Goal: Task Accomplishment & Management: Use online tool/utility

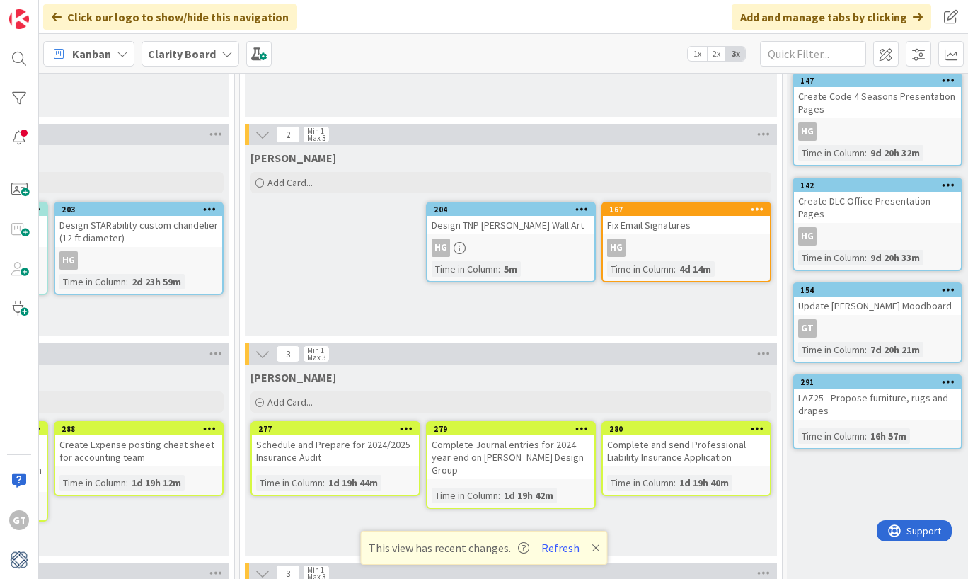
scroll to position [677, 1264]
click at [412, 251] on div "[PERSON_NAME] Add Card... 167 Fix Email Signatures HG Time in Column : 4d 14m 2…" at bounding box center [510, 240] width 532 height 191
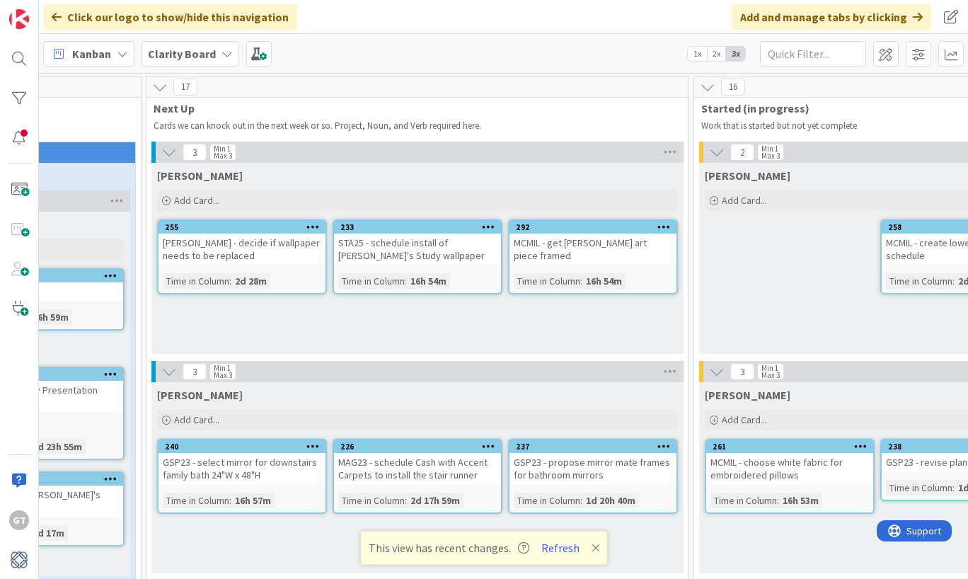
scroll to position [1, 819]
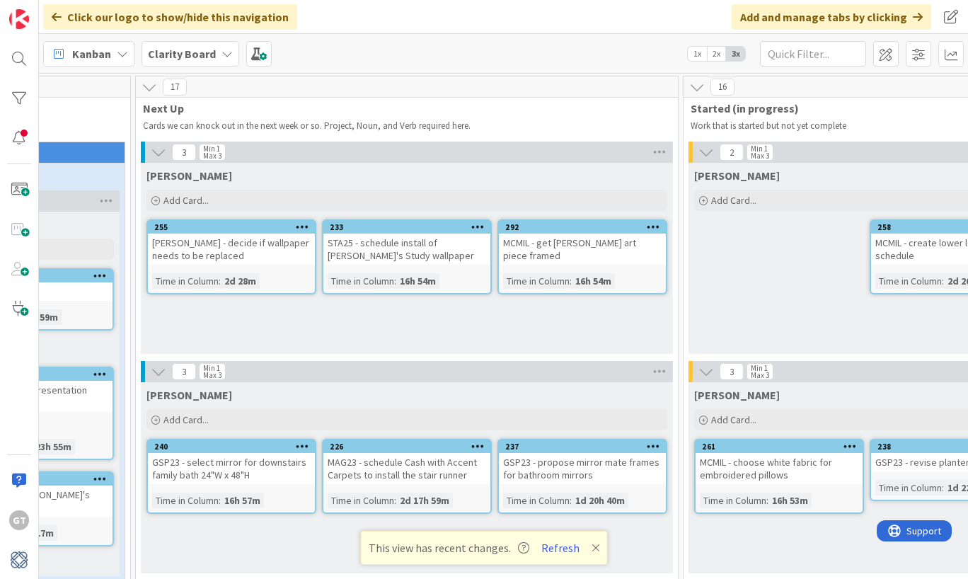
click at [304, 227] on icon at bounding box center [302, 227] width 13 height 10
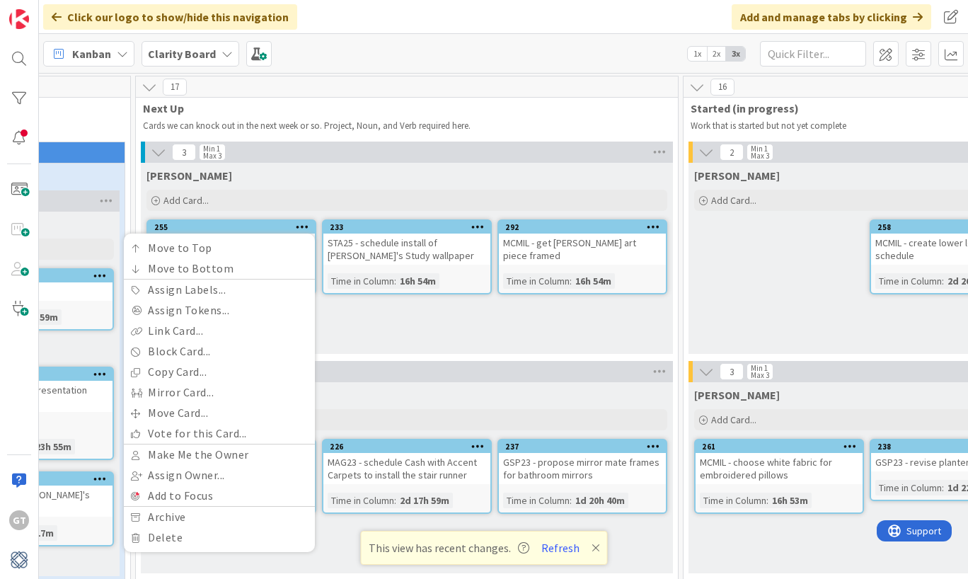
click at [328, 317] on div "[PERSON_NAME] Add Card... 292 MCMIL - get [PERSON_NAME] art piece framed Time i…" at bounding box center [407, 258] width 532 height 191
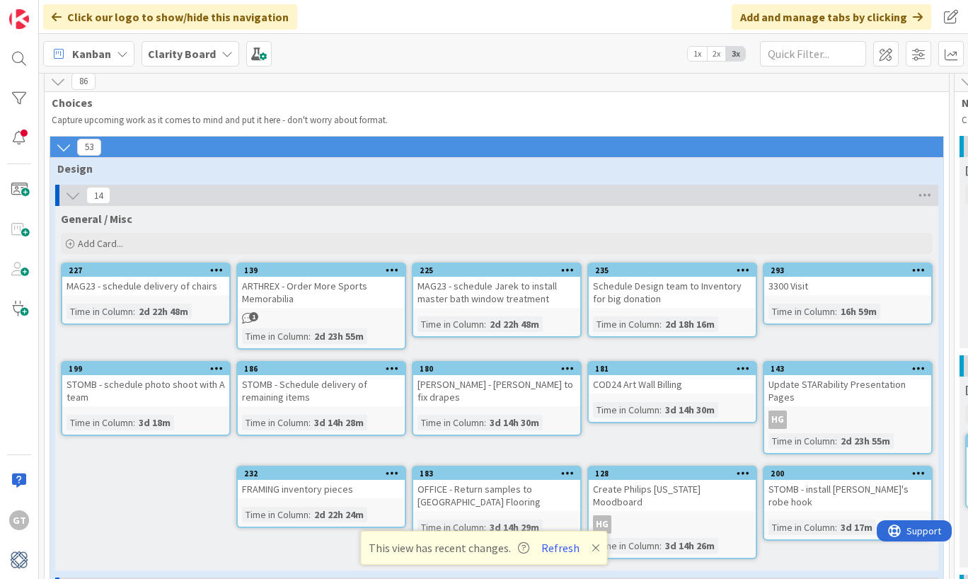
scroll to position [13, 0]
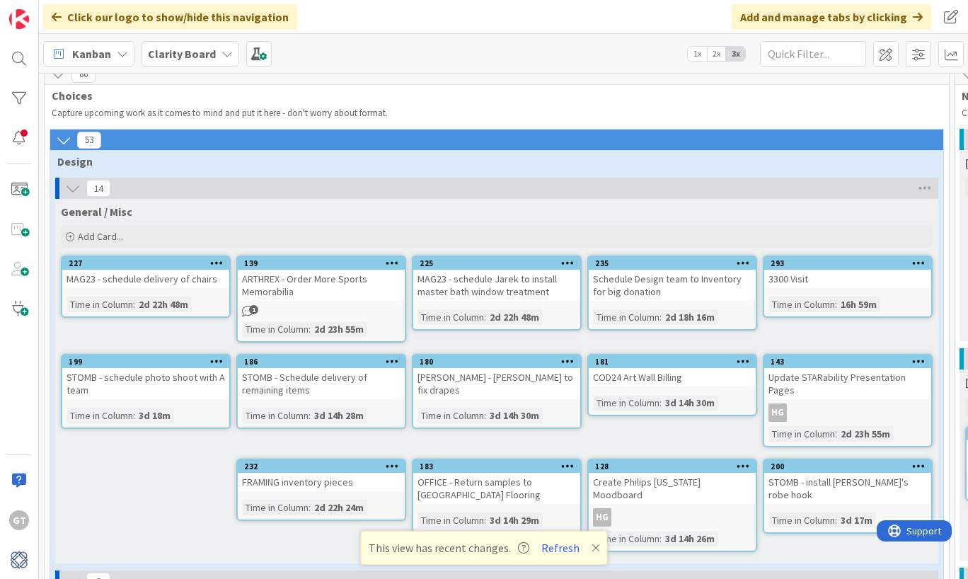
click at [158, 460] on div "General / Misc Add Card... 293 3300 Visit Time in Column : 16h 59m 235 Schedule…" at bounding box center [496, 381] width 883 height 365
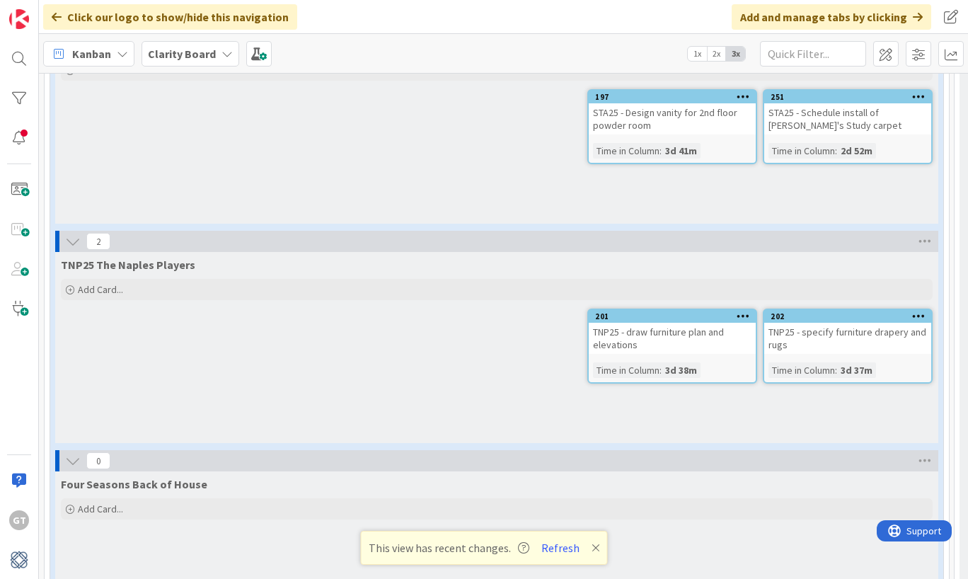
scroll to position [2379, 0]
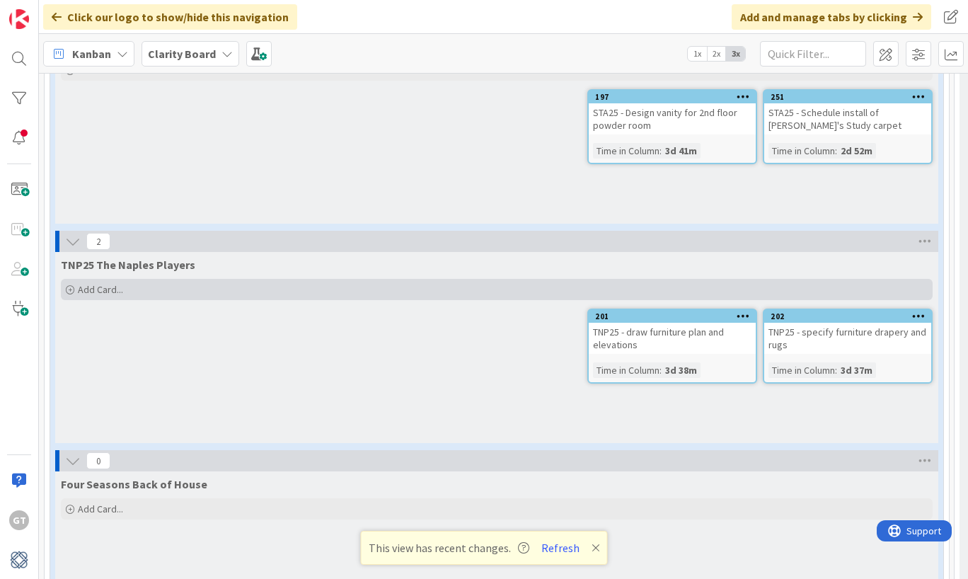
click at [71, 286] on icon at bounding box center [70, 290] width 8 height 8
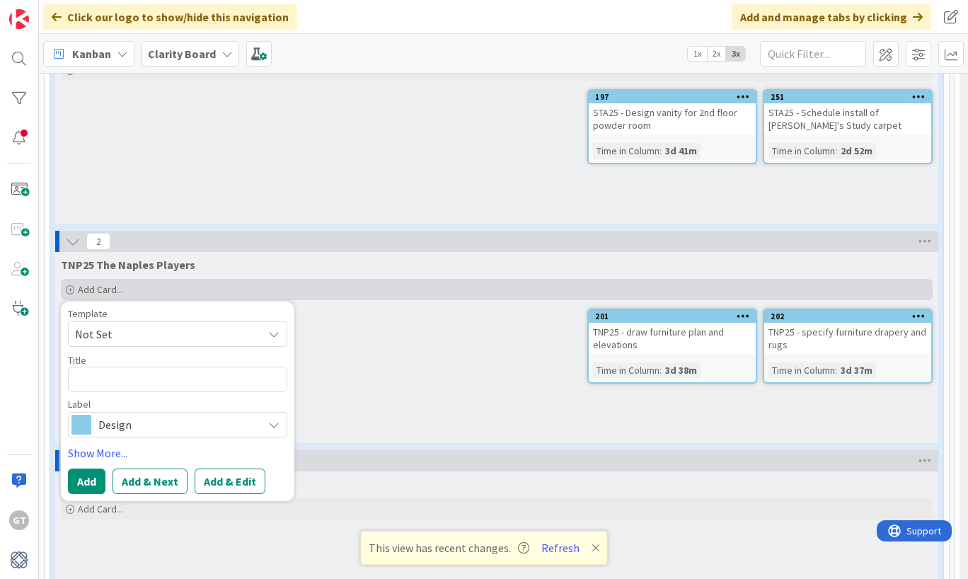
type textarea "x"
type textarea "T"
type textarea "x"
type textarea "TN"
type textarea "x"
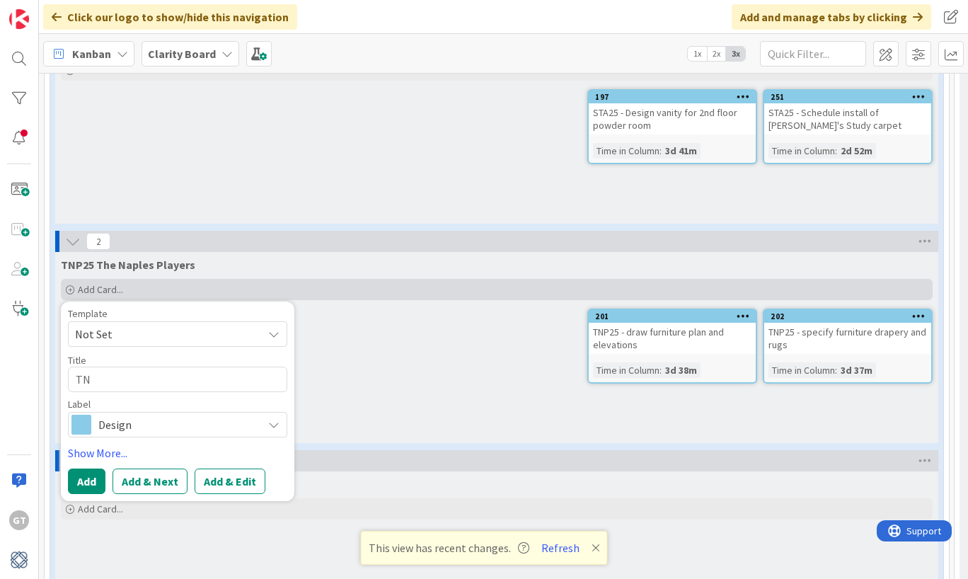
type textarea "TNP"
type textarea "x"
type textarea "TNP2"
type textarea "x"
type textarea "TNP25"
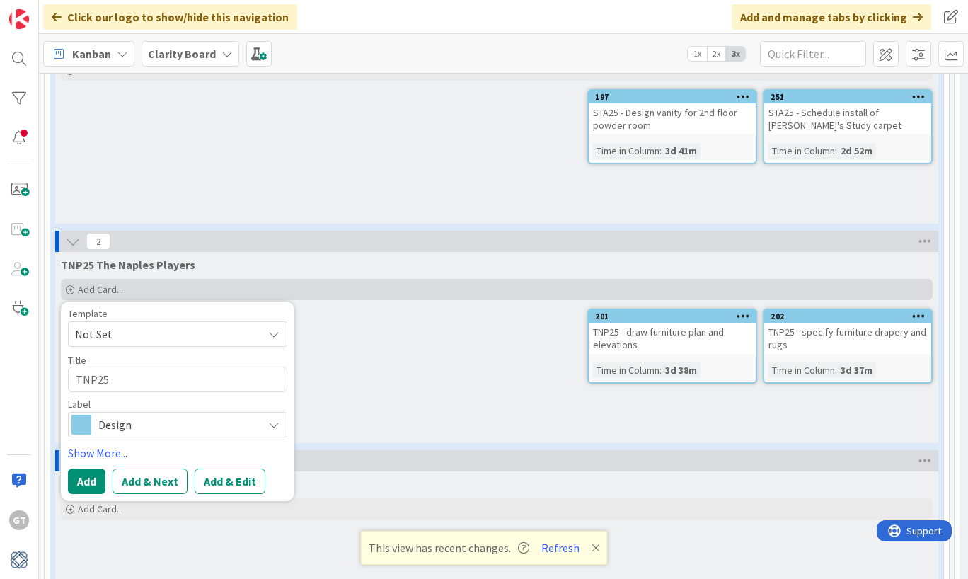
type textarea "x"
type textarea "TNP25-"
type textarea "x"
type textarea "TNP25-R"
type textarea "x"
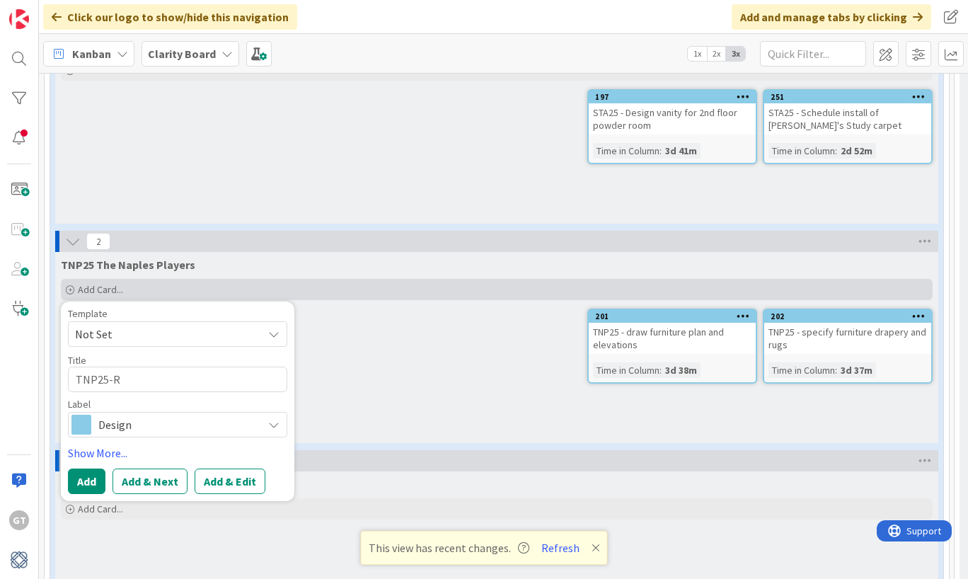
type textarea "TNP25-Re"
type textarea "x"
type textarea "TNP25-Rev"
type textarea "x"
type textarea "TNP25-Revi"
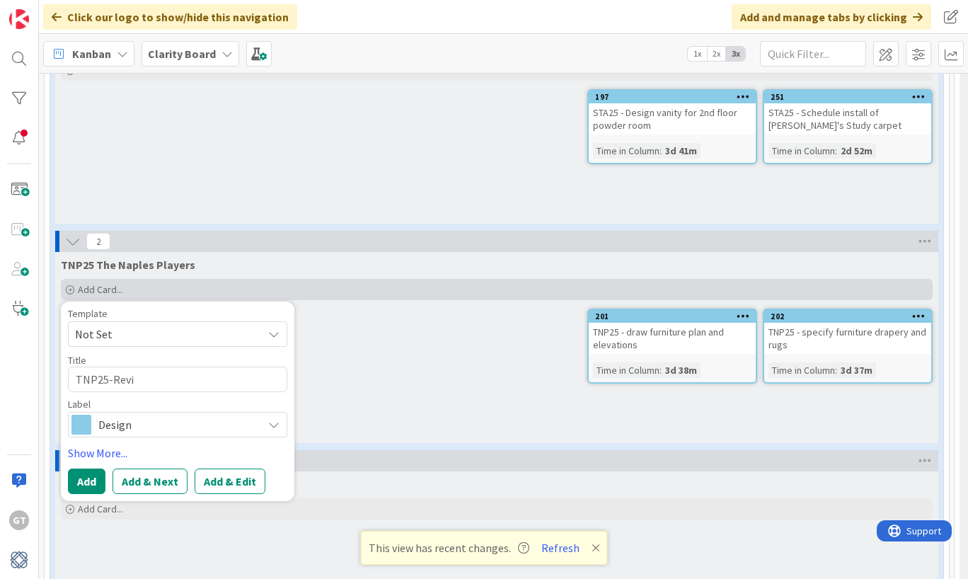
type textarea "x"
type textarea "TNP25-[PERSON_NAME]"
type textarea "x"
type textarea "TNP25-Revise"
type textarea "x"
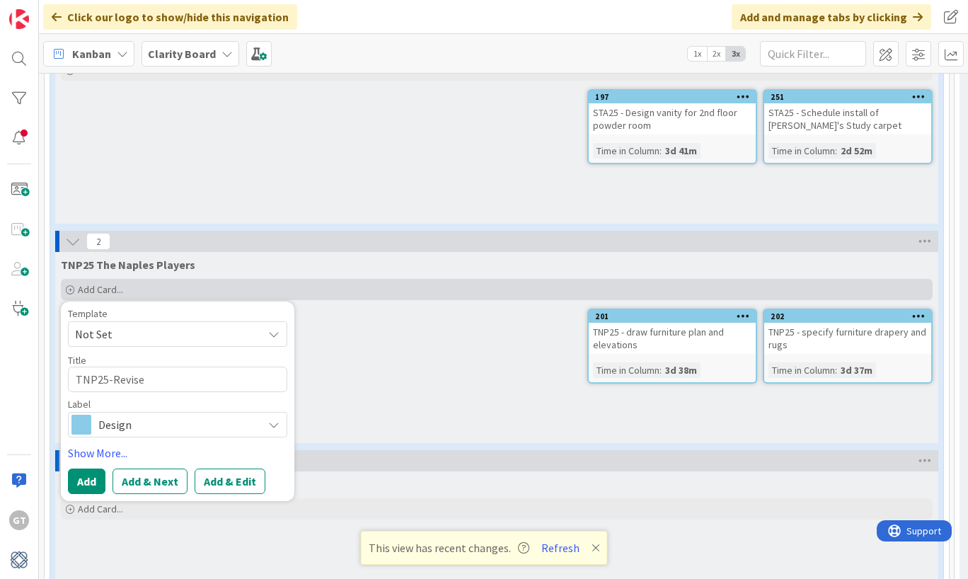
type textarea "TNP25-Revise"
type textarea "x"
type textarea "TNP25-Revise"
type textarea "x"
type textarea "TNP25-[PERSON_NAME]"
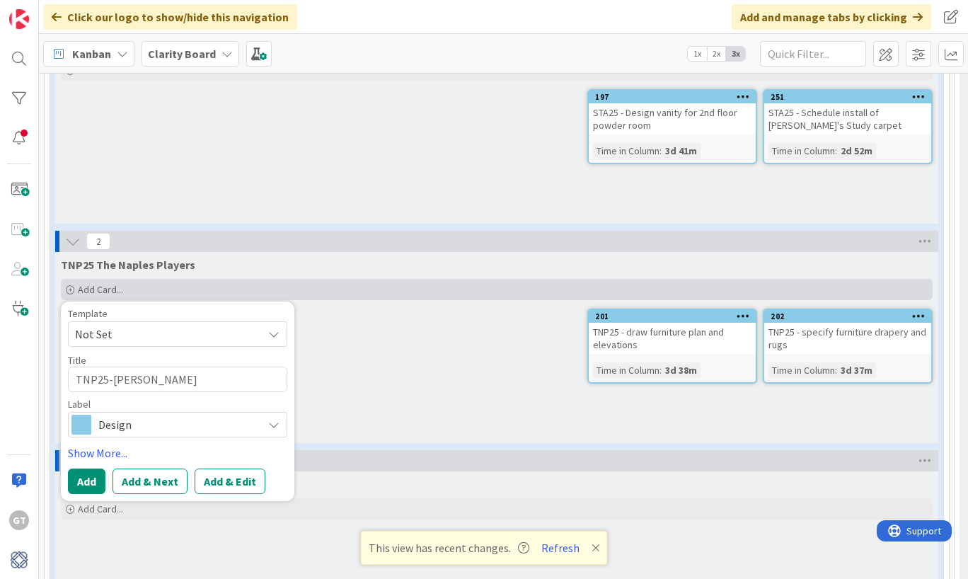
type textarea "x"
type textarea "TNP25-Revi"
type textarea "x"
type textarea "TNP25-Rev"
type textarea "x"
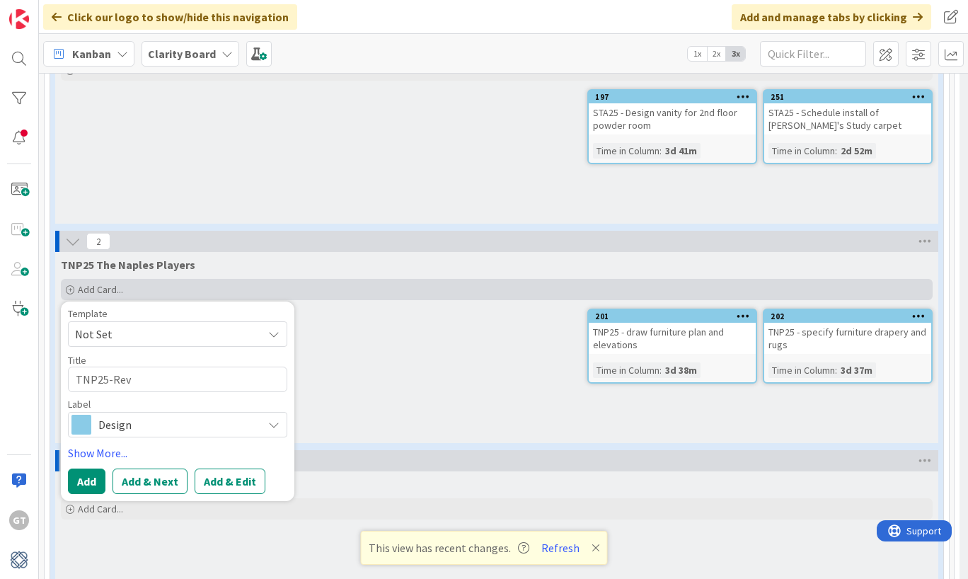
type textarea "TNP25-Re"
type textarea "x"
type textarea "TNP25-R"
type textarea "x"
type textarea "TNP25-"
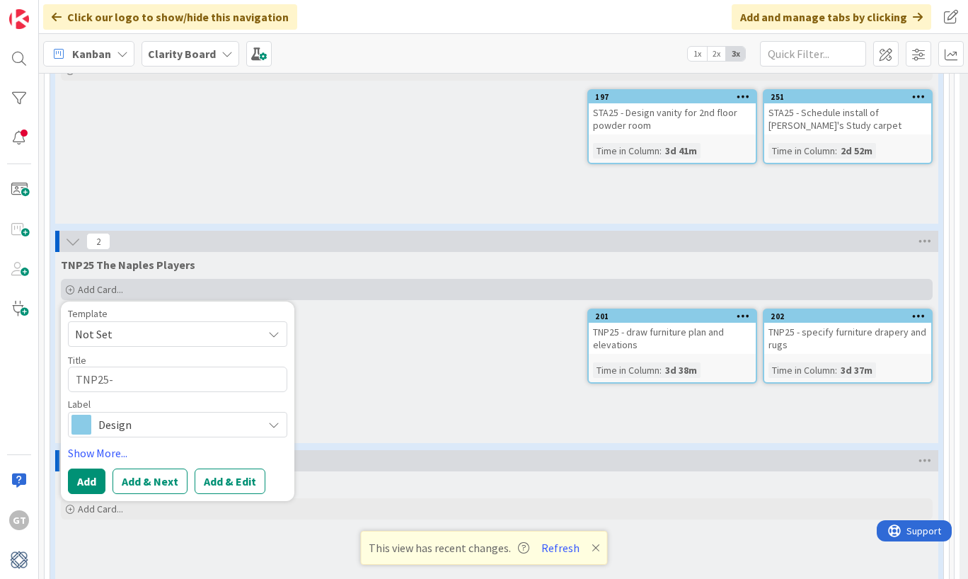
type textarea "x"
type textarea "TNP25-"
type textarea "x"
type textarea "TNP25- r"
type textarea "x"
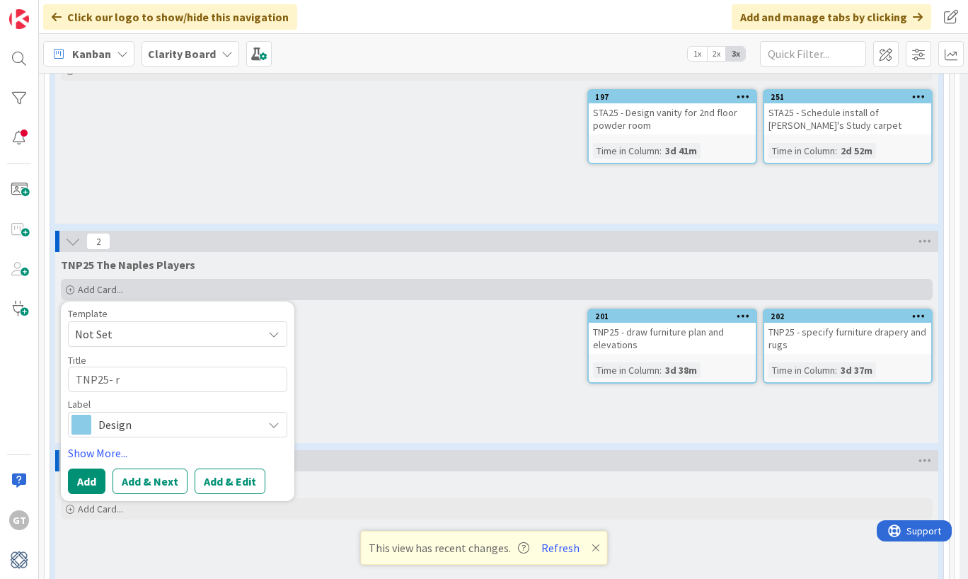
type textarea "TNP25-"
type textarea "x"
type textarea "TNP25- R"
type textarea "x"
type textarea "TNP25- Re"
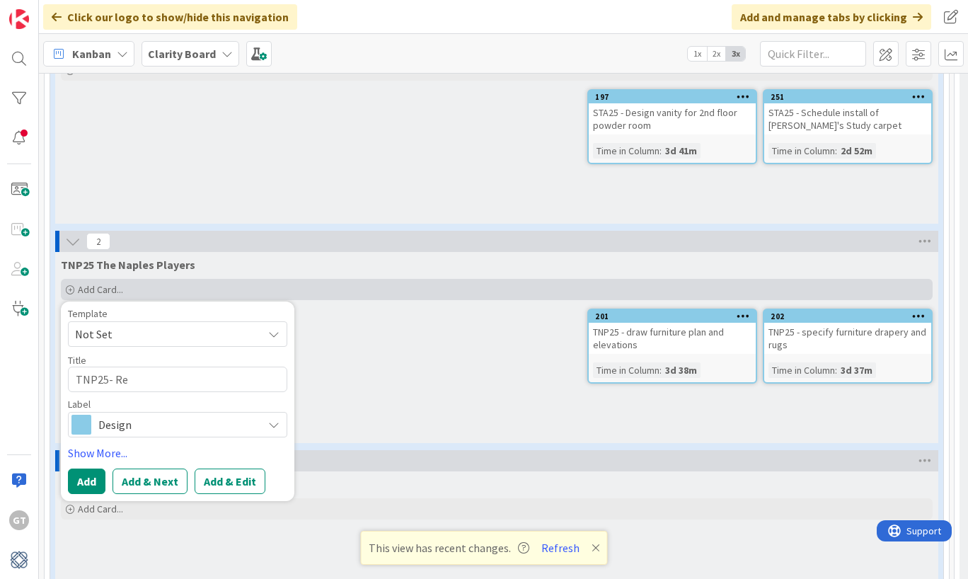
type textarea "x"
type textarea "TNP25- Rev"
type textarea "x"
type textarea "TNP25- Revs"
type textarea "x"
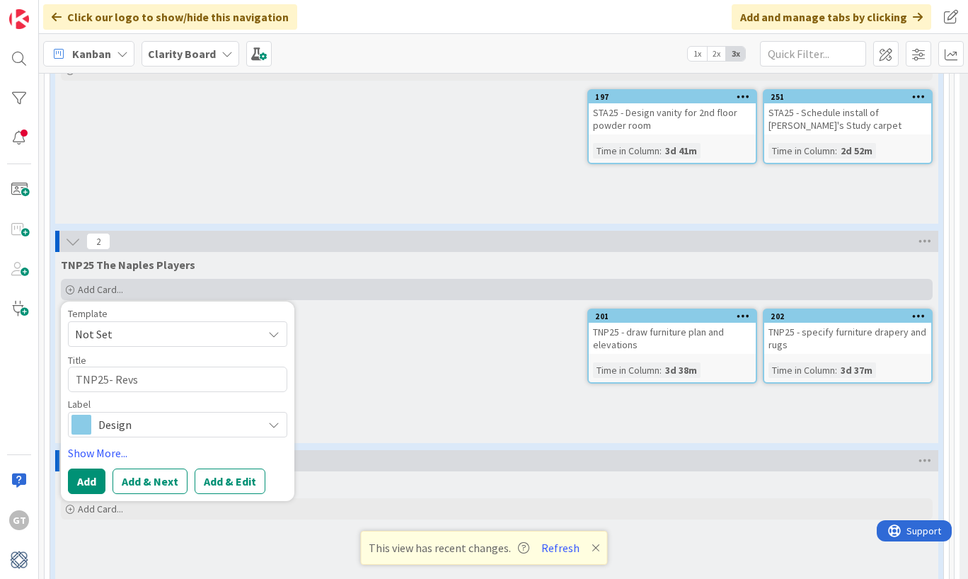
type textarea "TNP25- Rev"
type textarea "x"
type textarea "TNP25- Revi"
type textarea "x"
type textarea "TNP25- [PERSON_NAME]"
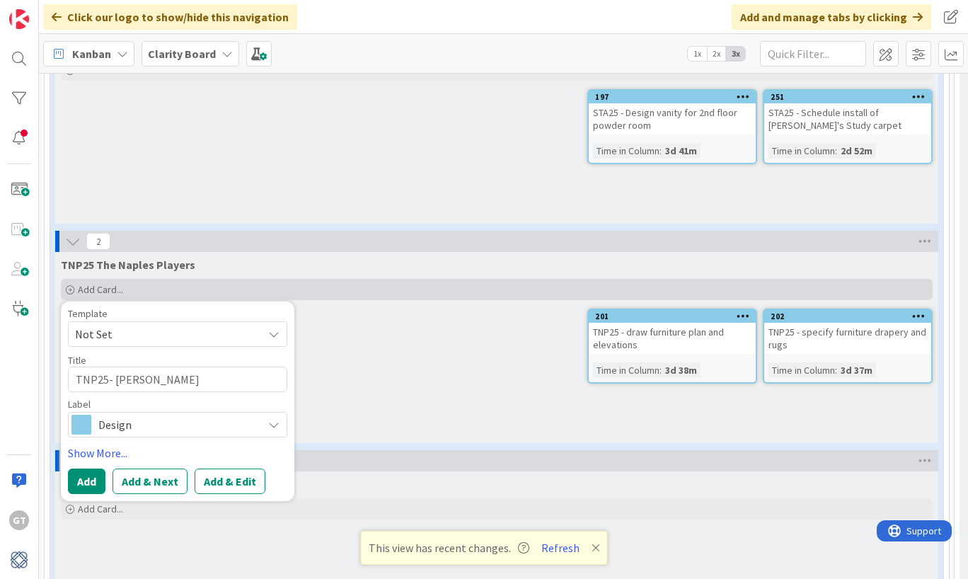
type textarea "x"
type textarea "TNP25- Revise"
type textarea "x"
type textarea "TNP25- Revise"
type textarea "x"
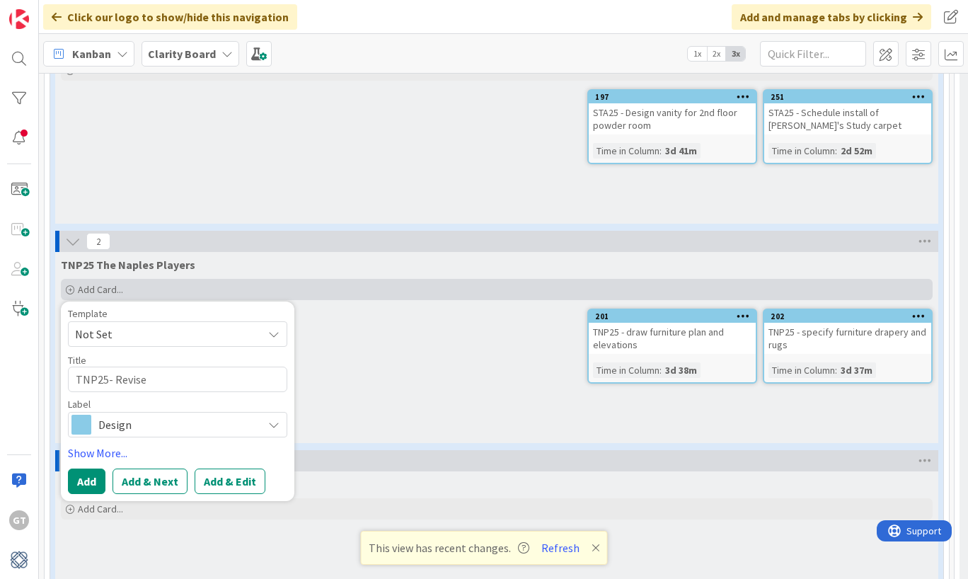
type textarea "TNP25- Revise D"
type textarea "x"
type textarea "TNP25- Revise Dr"
type textarea "x"
type textarea "TNP25- Revise Dra"
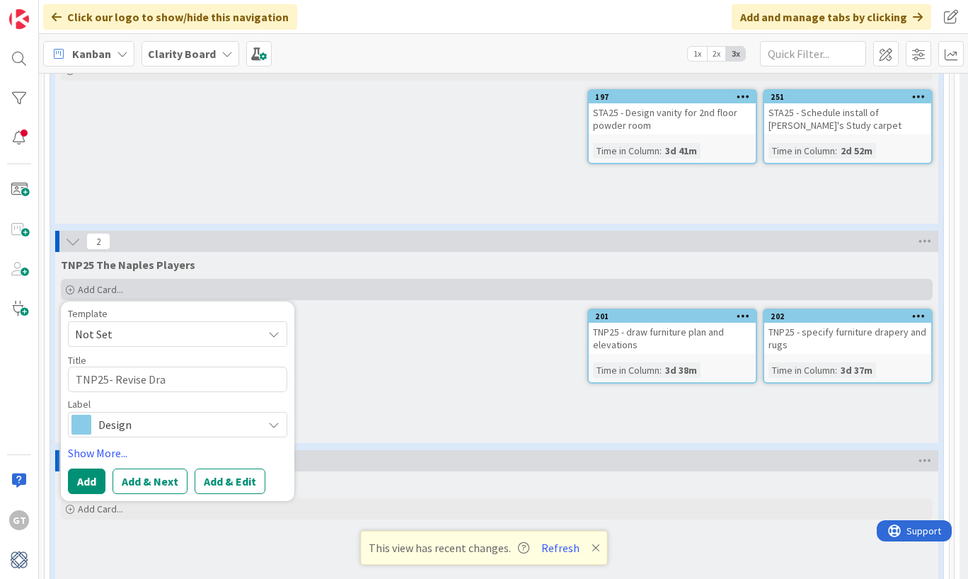
type textarea "x"
type textarea "TNP25- Revise Draw"
type textarea "x"
type textarea "TNP25- Revise Drawi"
type textarea "x"
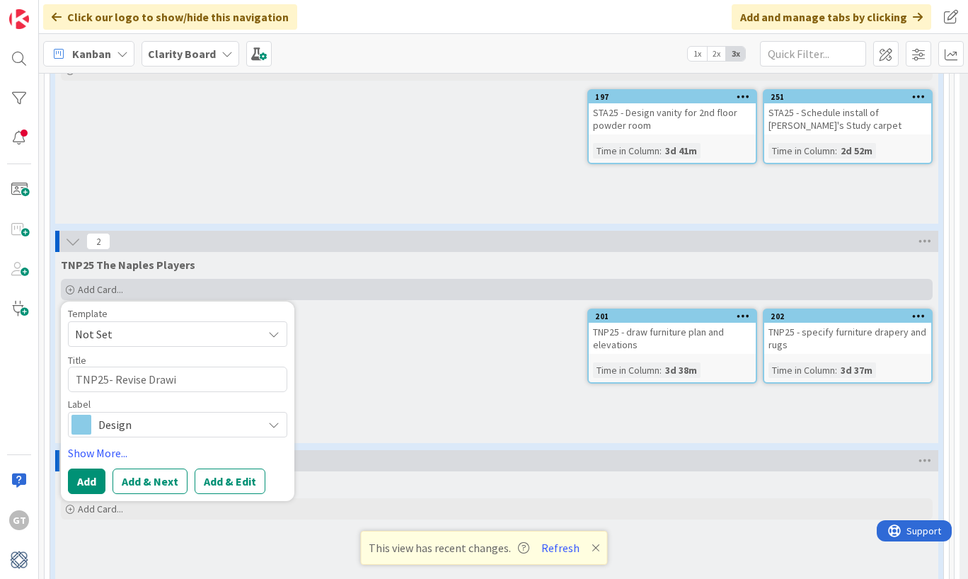
type textarea "TNP25- Revise Drawin"
type textarea "x"
type textarea "TNP25- Revise Drawing"
type textarea "x"
type textarea "TNP25- Revise Drawings"
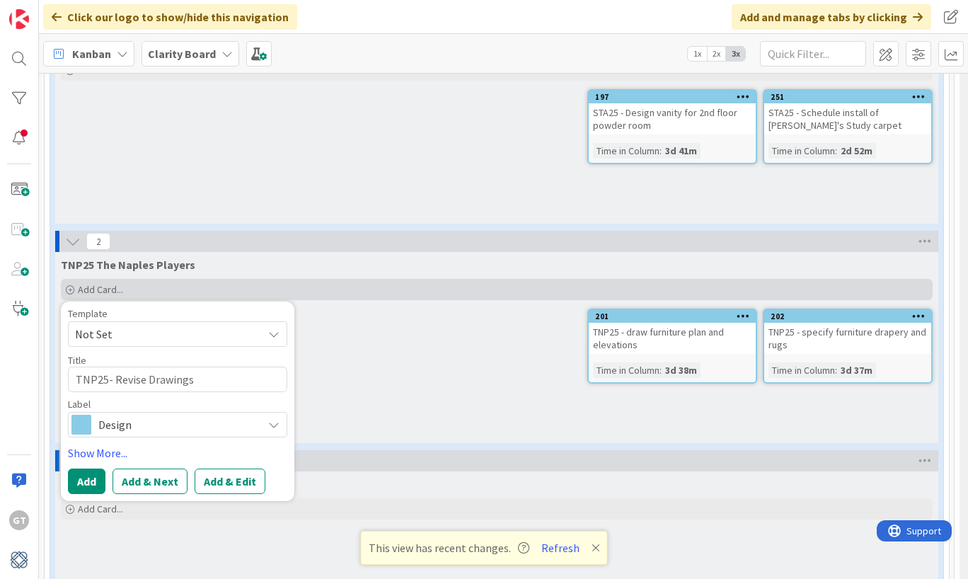
type textarea "x"
type textarea "TNP25- Revise Drawings"
type textarea "x"
type textarea "TNP25- Revise Drawings P"
type textarea "x"
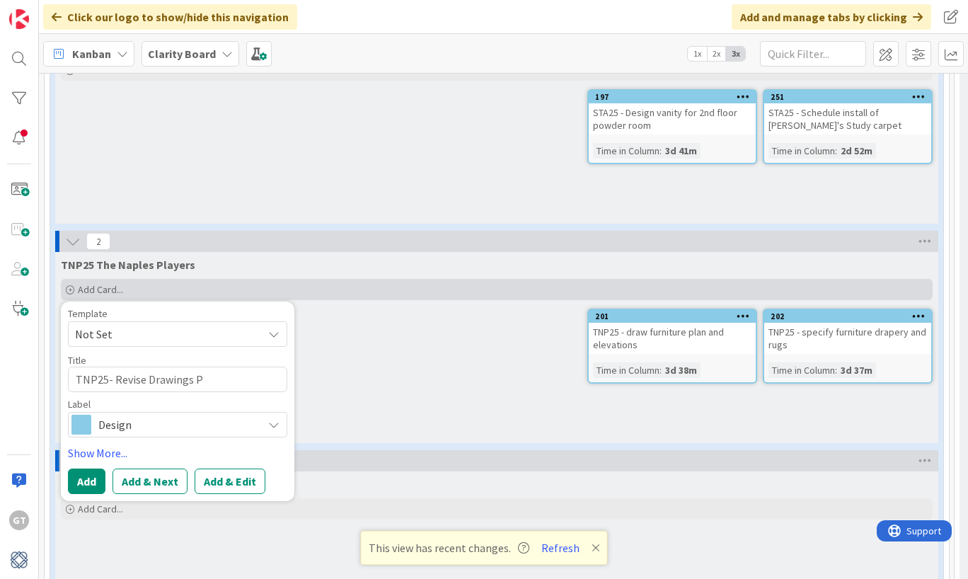
type textarea "TNP25- Revise Drawings Pe"
type textarea "x"
type textarea "TNP25- Revise Drawings Per"
type textarea "x"
type textarea "TNP25- Revise Drawings Per"
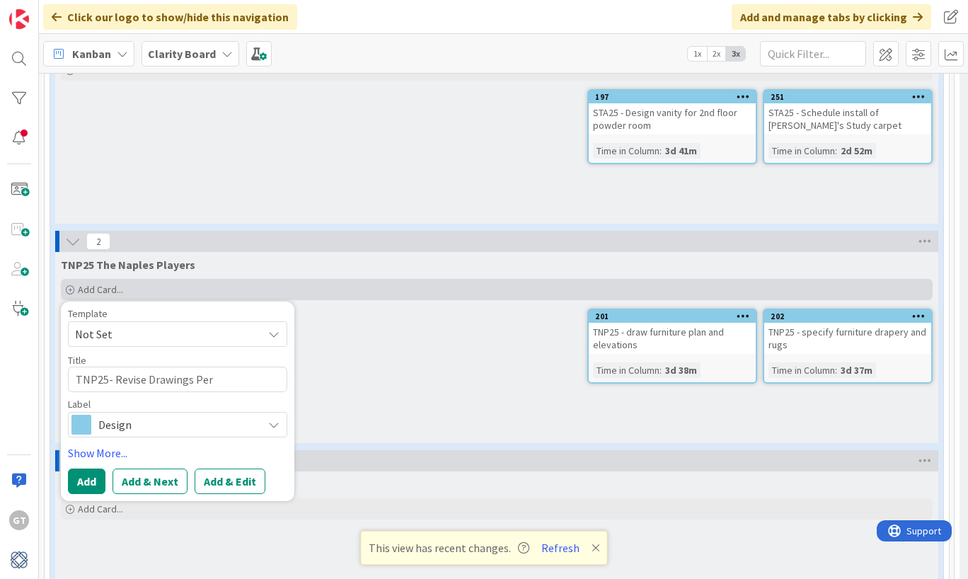
type textarea "x"
type textarea "TNP25- Revise Drawings Per"
type textarea "x"
type textarea "TNP25- Revise Drawings Pe"
type textarea "x"
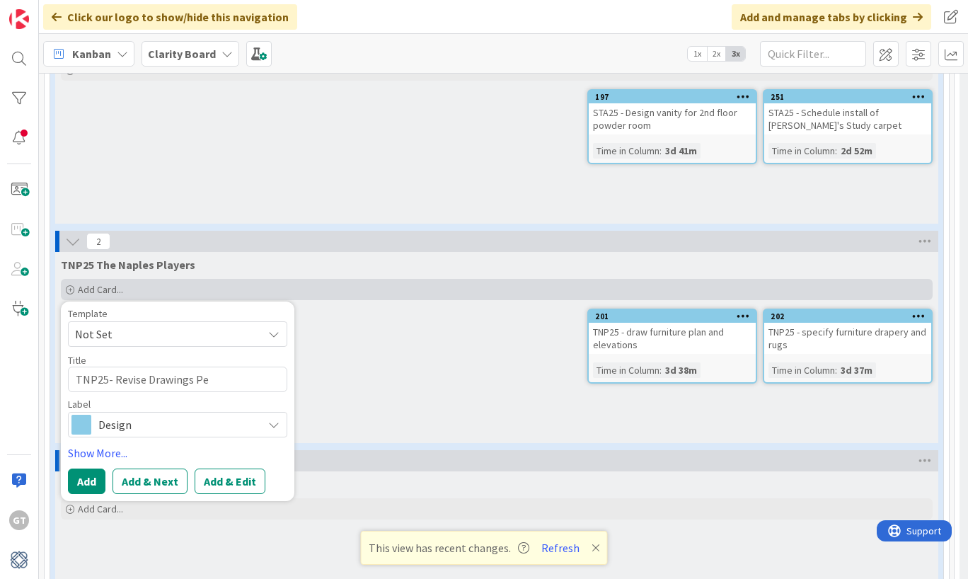
type textarea "TNP25- Revise Drawings P"
type textarea "x"
type textarea "TNP25- Revise Drawings"
type textarea "x"
type textarea "TNP25- Revise Drawings f"
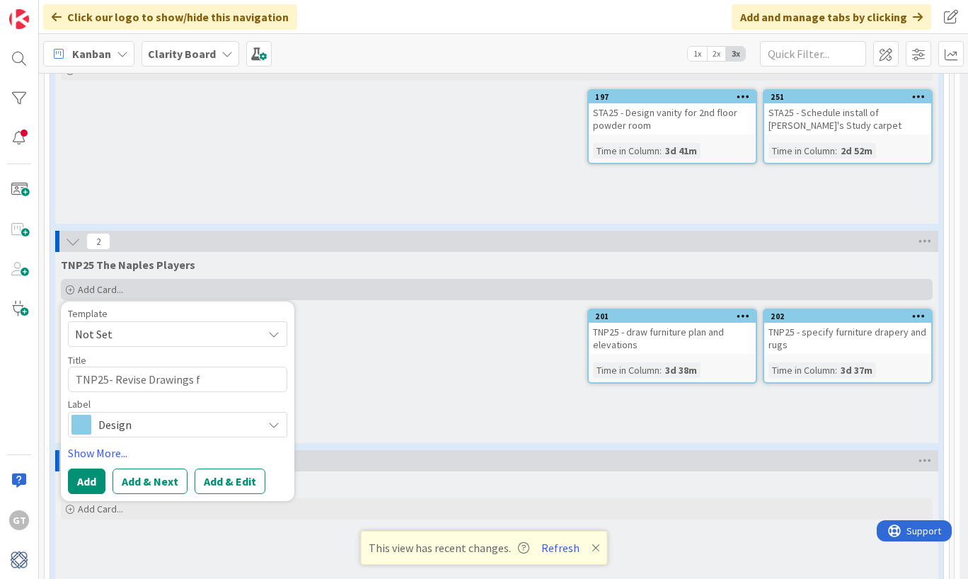
type textarea "x"
type textarea "TNP25- Revise Drawings fr"
type textarea "x"
type textarea "TNP25- Revise Drawings fro"
type textarea "x"
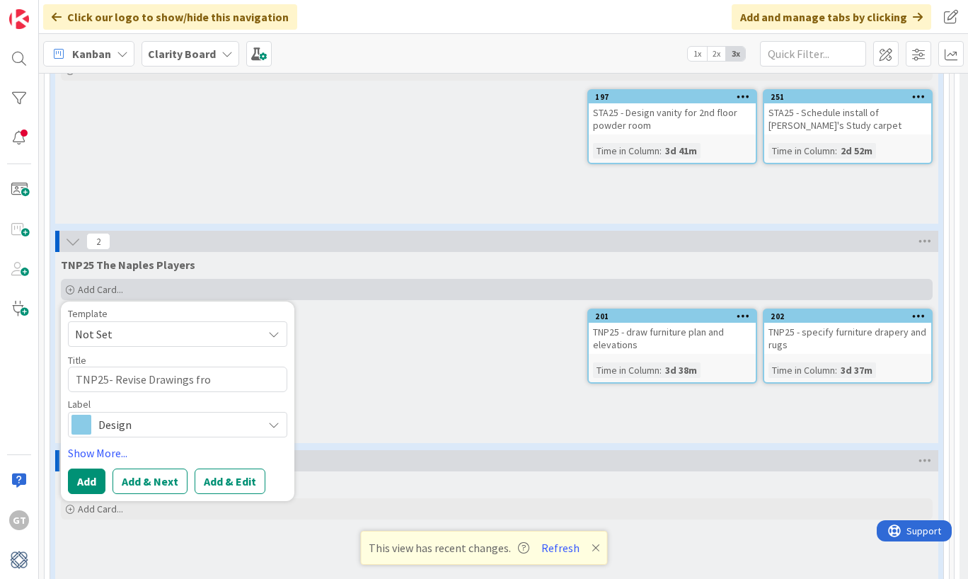
type textarea "TNP25- Revise Drawings from"
type textarea "x"
type textarea "TNP25- Revise Drawings from"
type textarea "x"
type textarea "TNP25- Revise Drawings from M"
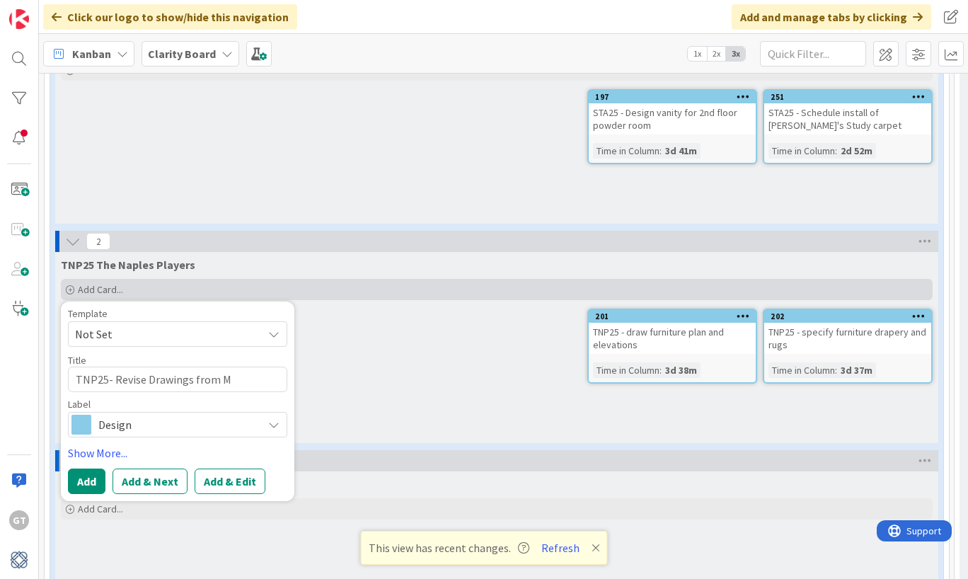
type textarea "x"
type textarea "TNP25- Revise Drawings from Me"
type textarea "x"
type textarea "TNP25- Revise Drawings from Mee"
type textarea "x"
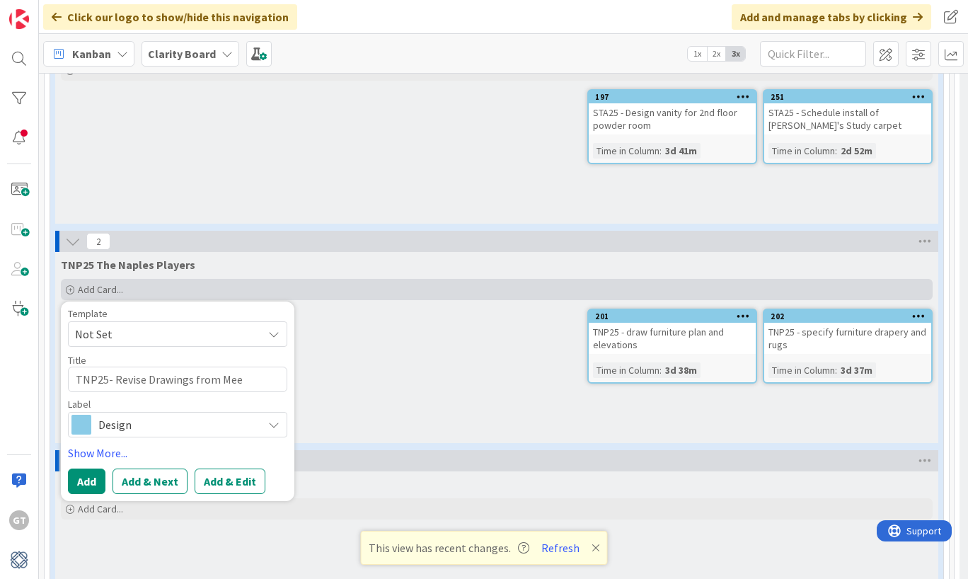
type textarea "TNP25- Revise Drawings from Meet"
type textarea "x"
type textarea "TNP25- Revise Drawings from Meeti"
type textarea "x"
type textarea "TNP25- Revise Drawings from Meetin"
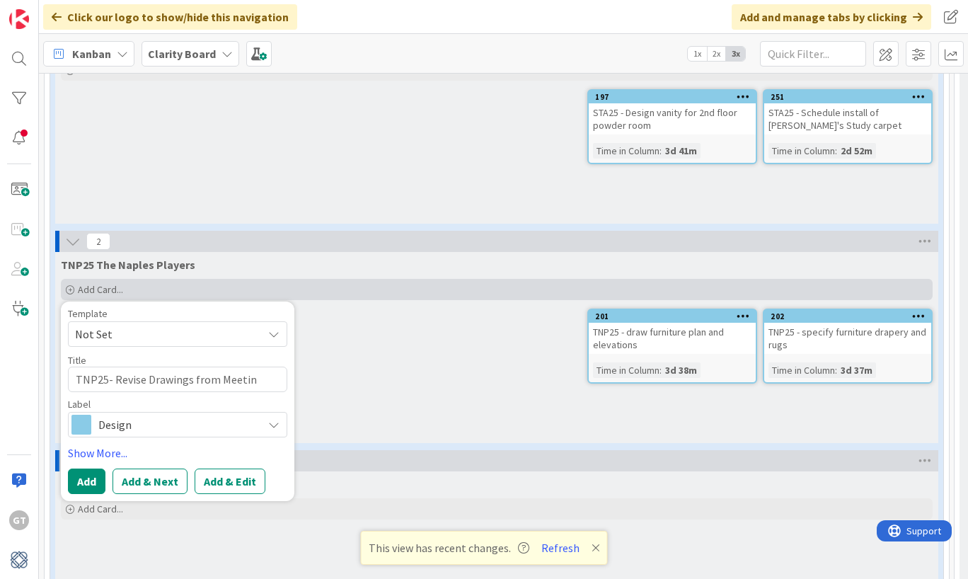
type textarea "x"
type textarea "TNP25- Revise Drawings from Meeting"
type textarea "x"
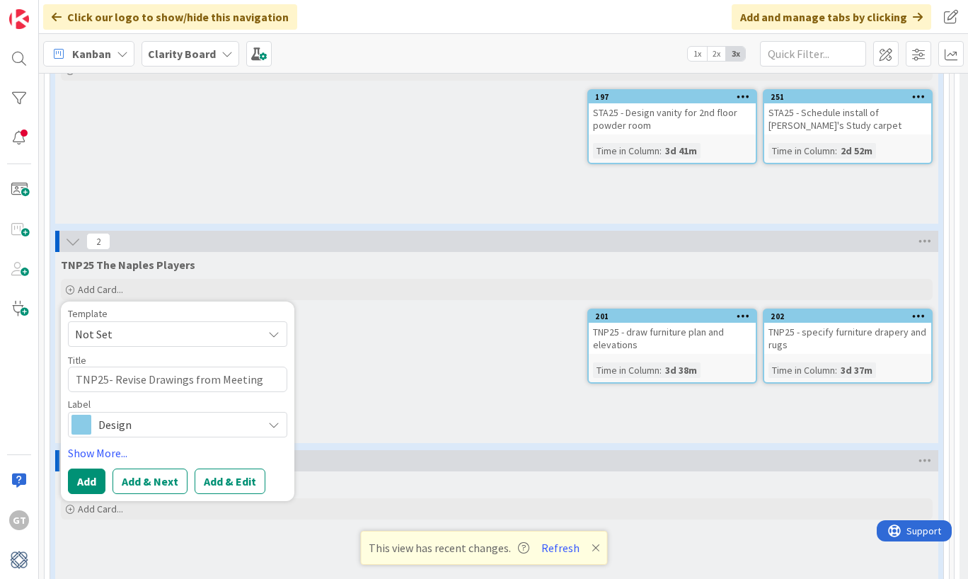
type textarea "TNP25- Revise Drawings from Meeting"
click at [176, 325] on span "Not Set" at bounding box center [163, 334] width 177 height 18
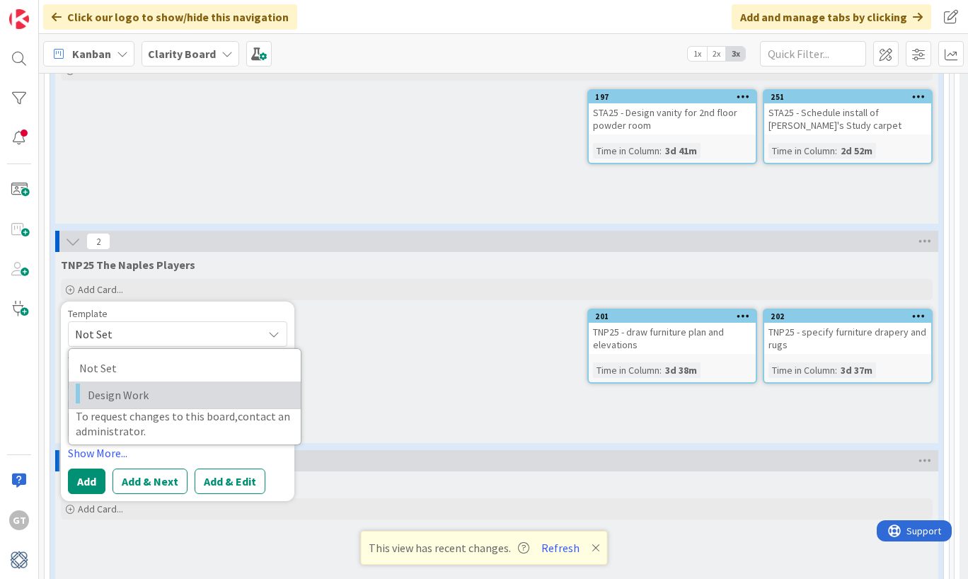
click at [163, 386] on span "Design Work" at bounding box center [189, 395] width 202 height 18
type textarea "x"
type textarea "Design Work"
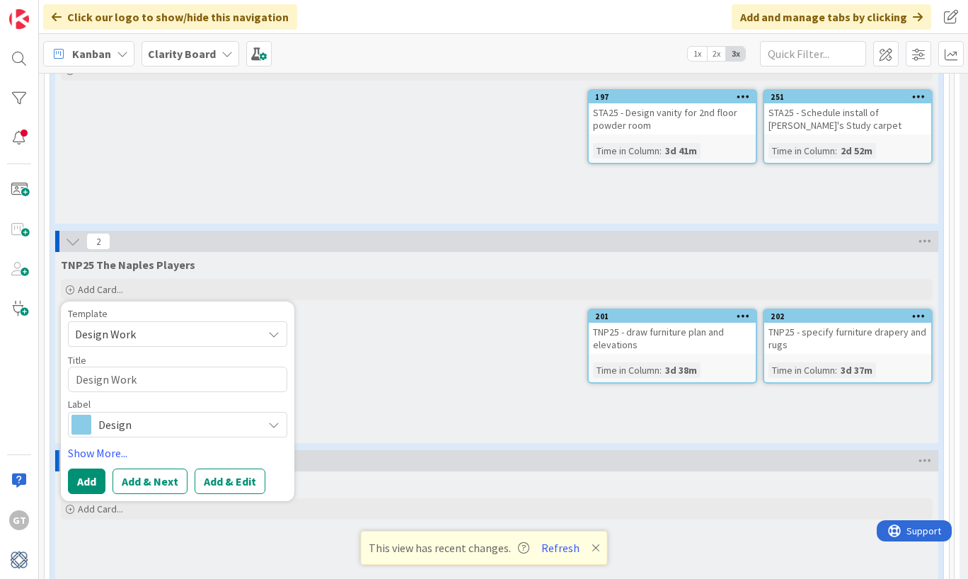
click at [154, 415] on span "Design" at bounding box center [176, 425] width 157 height 20
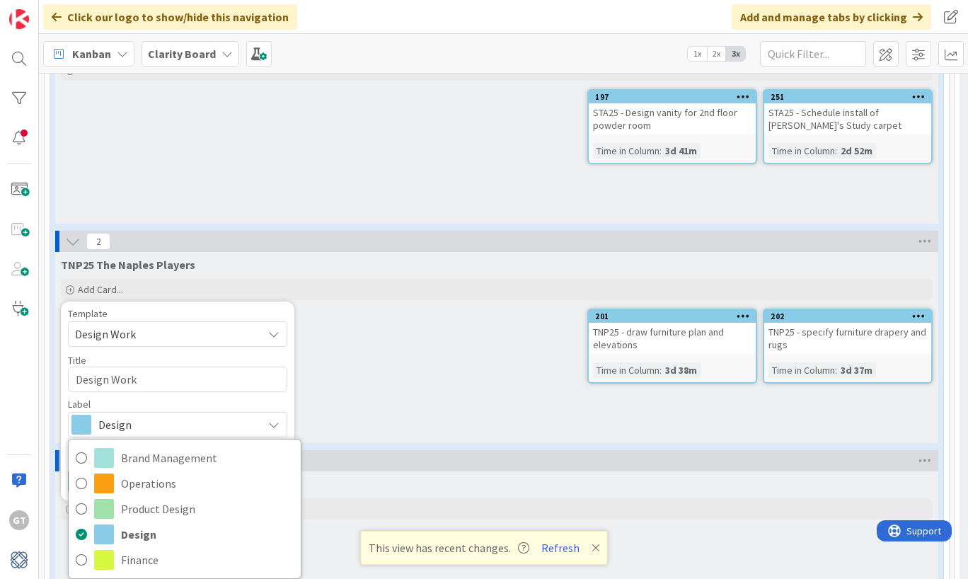
click at [160, 415] on span "Design" at bounding box center [176, 425] width 157 height 20
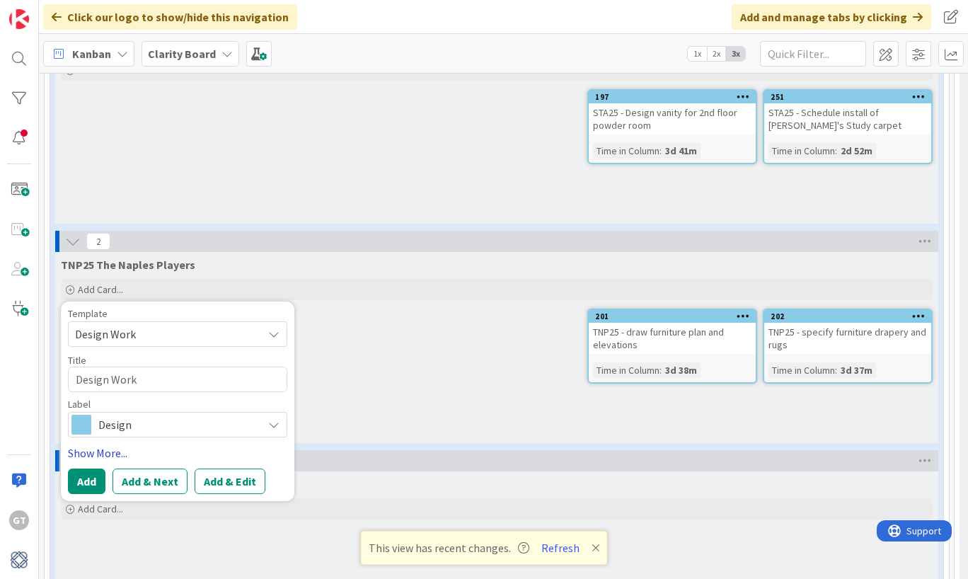
click at [99, 445] on link "Show More..." at bounding box center [177, 453] width 219 height 17
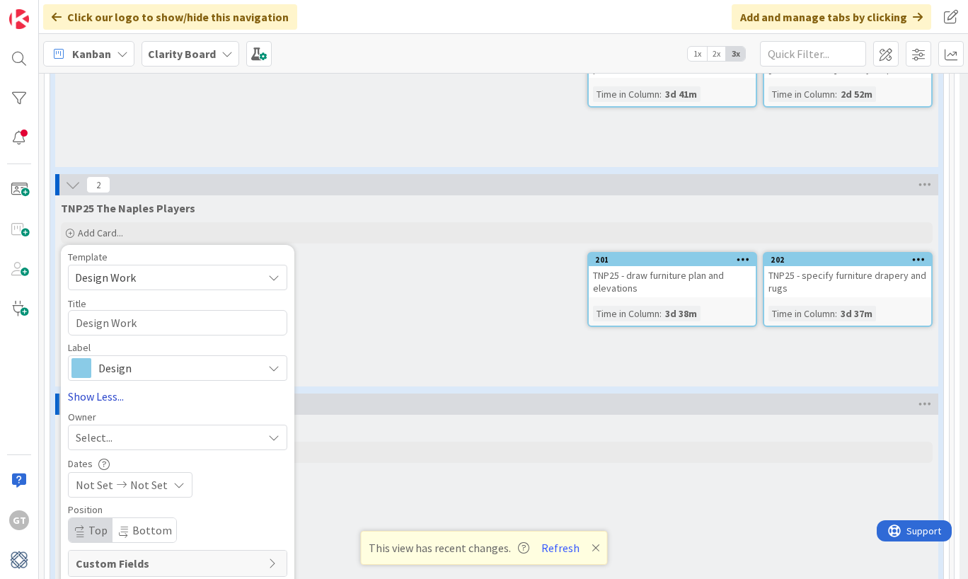
scroll to position [2476, 0]
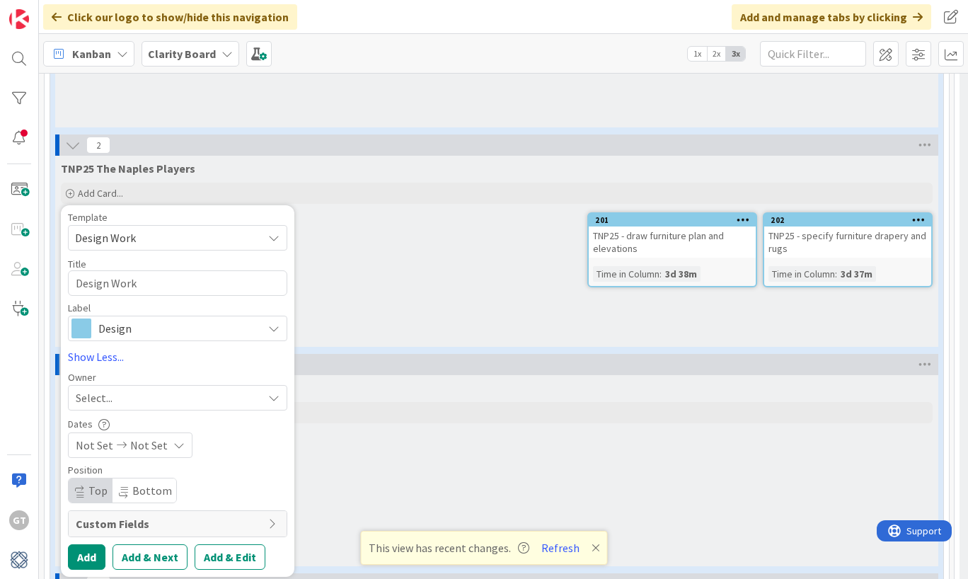
click at [164, 389] on div "Select..." at bounding box center [169, 397] width 187 height 17
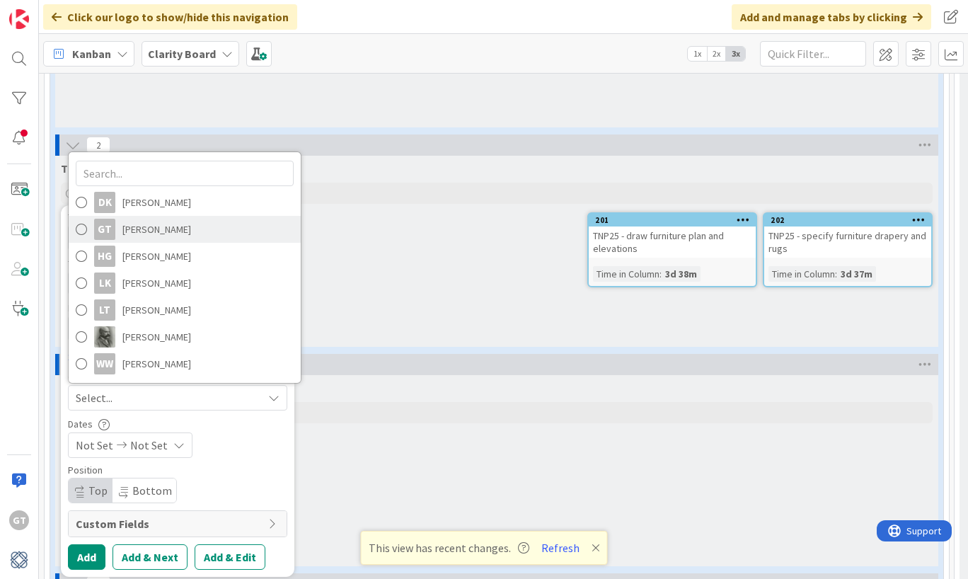
click at [84, 219] on span at bounding box center [81, 229] width 11 height 21
type textarea "x"
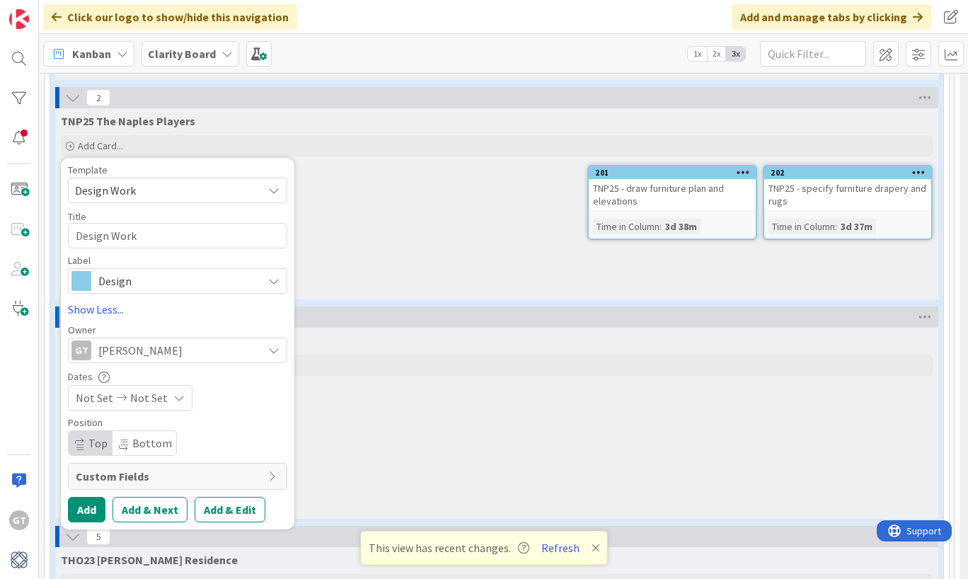
scroll to position [2524, 0]
click at [89, 496] on button "Add" at bounding box center [87, 508] width 38 height 25
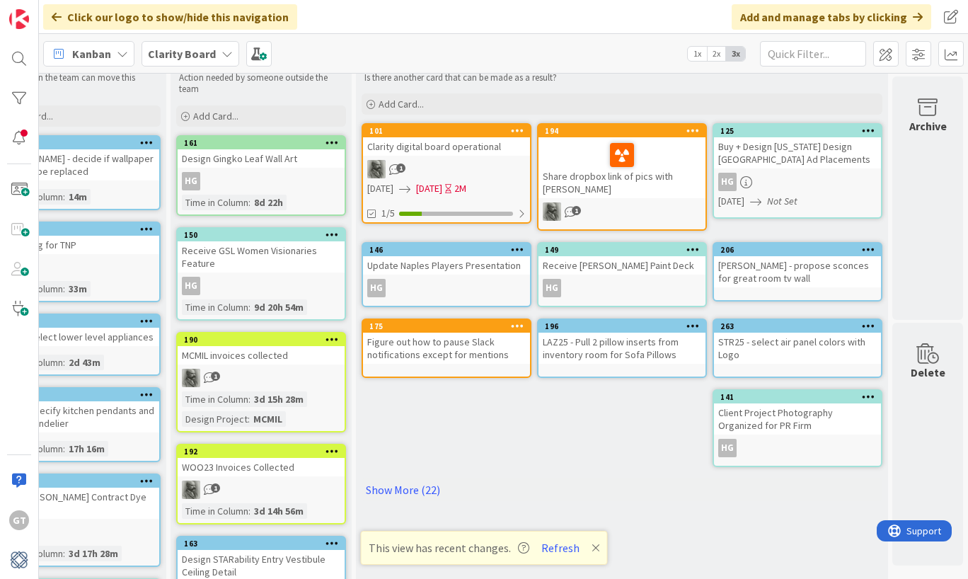
scroll to position [47, 2065]
click at [551, 549] on button "Refresh" at bounding box center [561, 548] width 48 height 18
